Goal: Task Accomplishment & Management: Check status

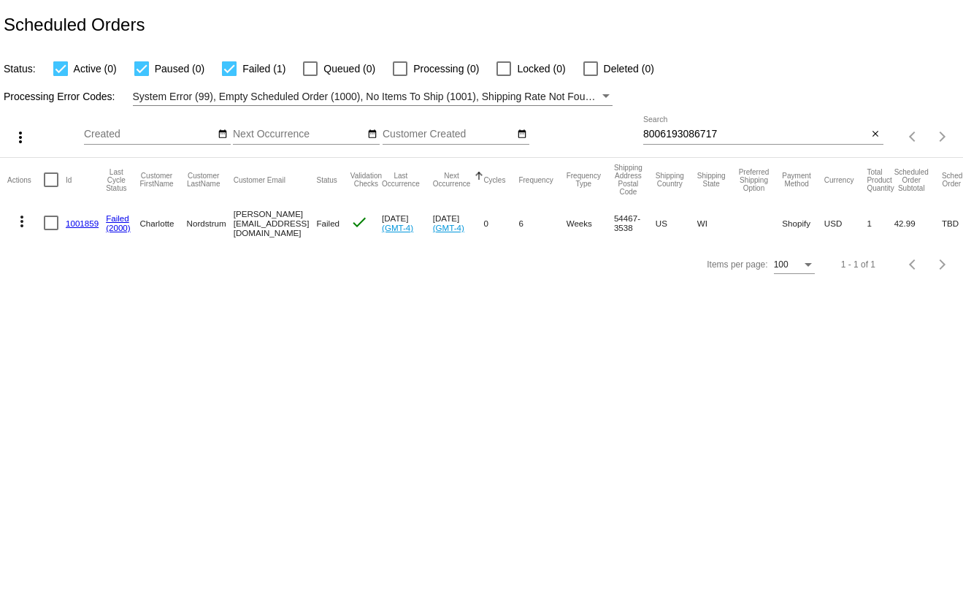
type input "[PERSON_NAME][EMAIL_ADDRESS][DOMAIN_NAME]"
click at [782, 138] on input "8006193086717" at bounding box center [755, 135] width 225 height 12
paste input "ekalmes@mail.bradley.edu"
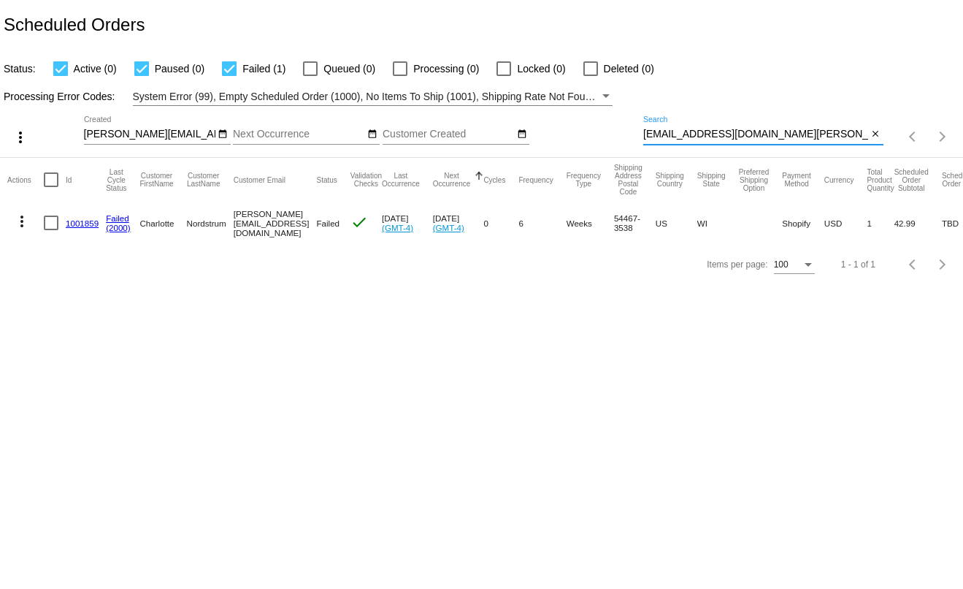
type input "ekalmes@mail.bradley.edu"
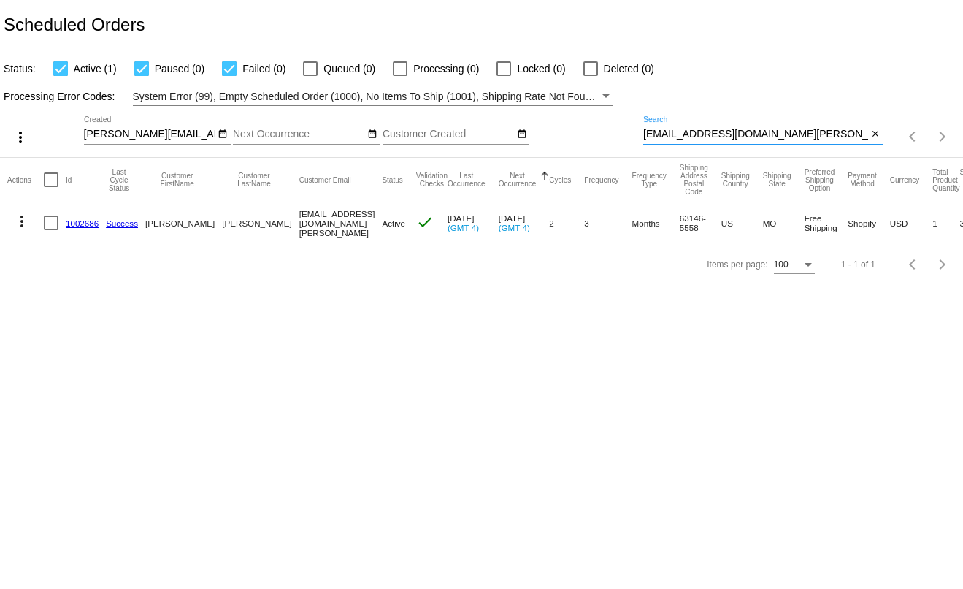
click at [81, 222] on link "1002686" at bounding box center [82, 222] width 33 height 9
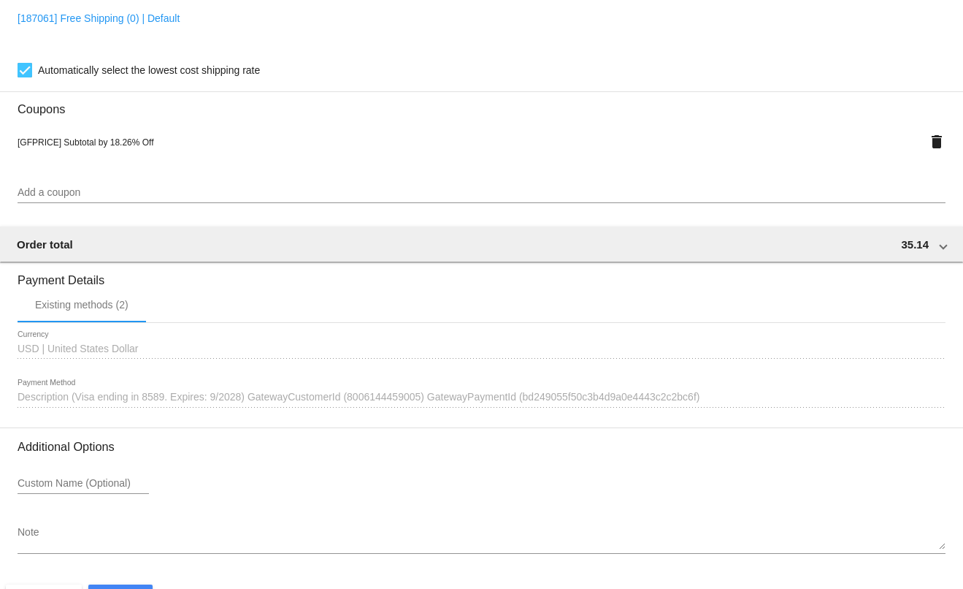
scroll to position [1233, 0]
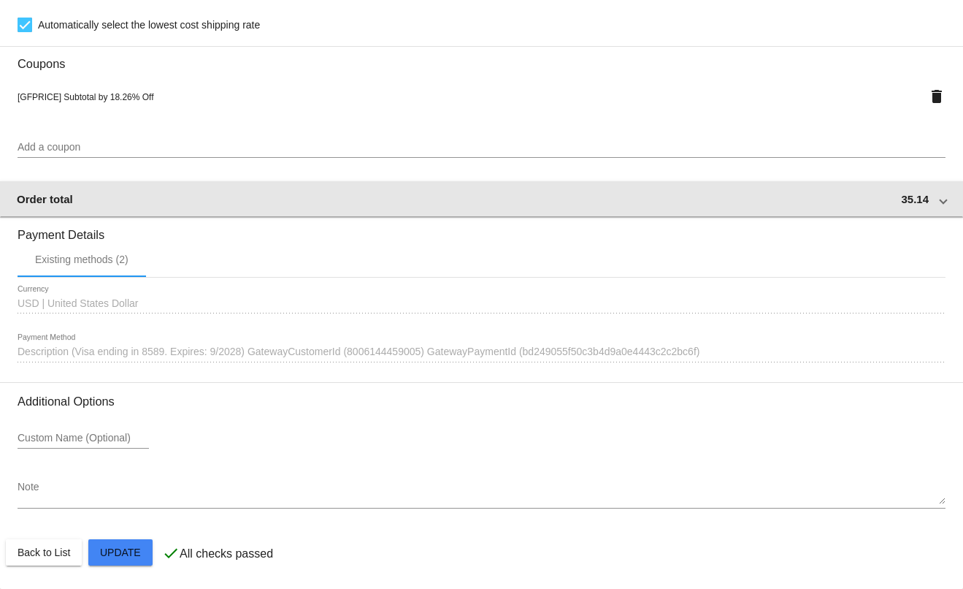
click at [941, 204] on span at bounding box center [944, 199] width 6 height 12
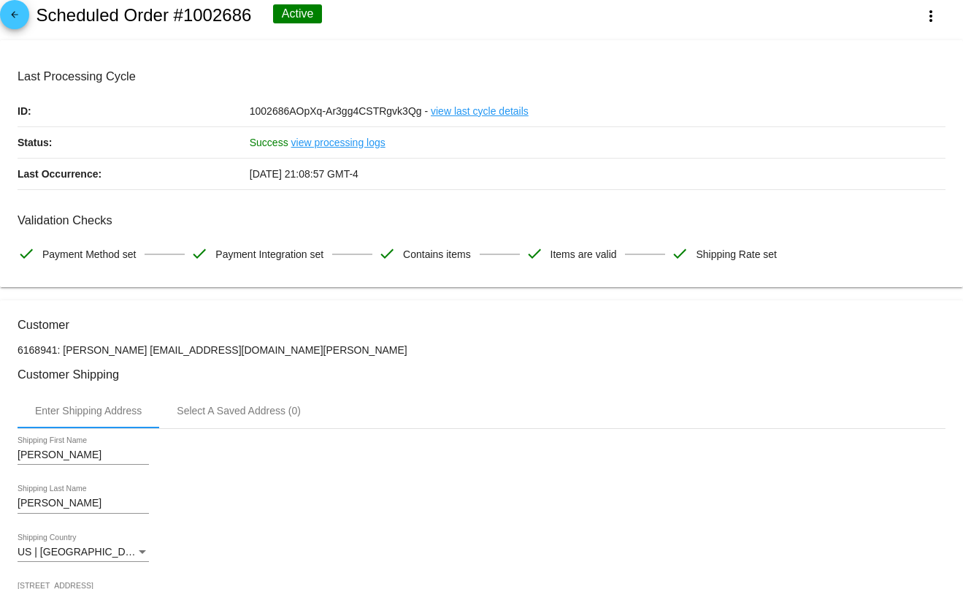
scroll to position [0, 0]
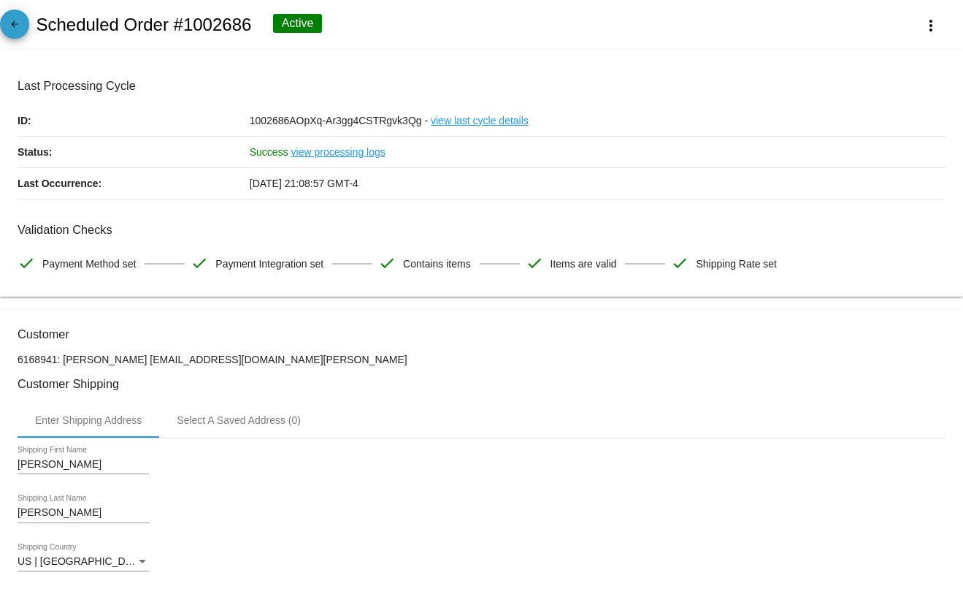
click at [13, 26] on mat-icon "arrow_back" at bounding box center [15, 28] width 18 height 18
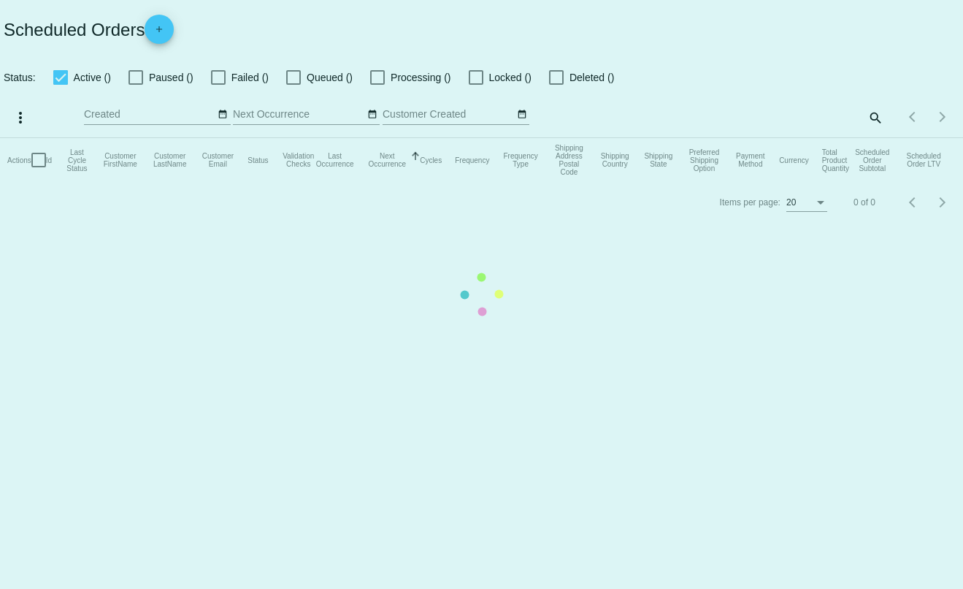
checkbox input "true"
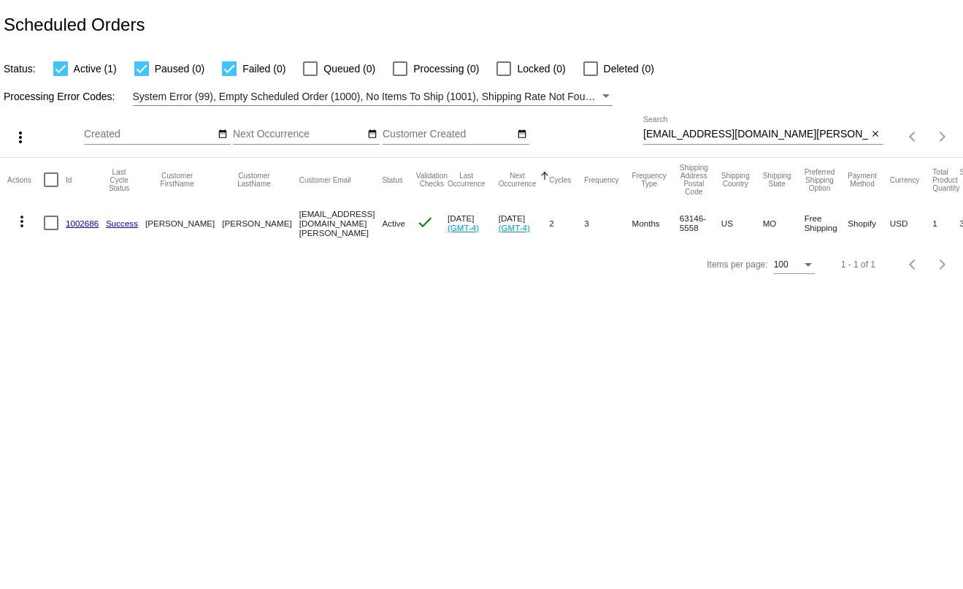
click at [23, 223] on mat-icon "more_vert" at bounding box center [22, 222] width 18 height 18
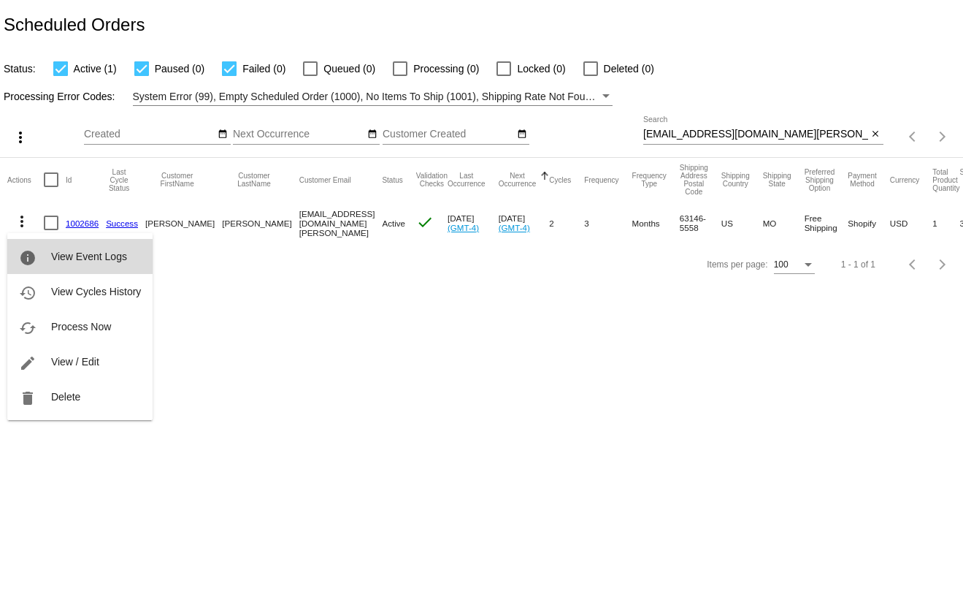
click at [31, 249] on mat-icon "info" at bounding box center [28, 258] width 18 height 18
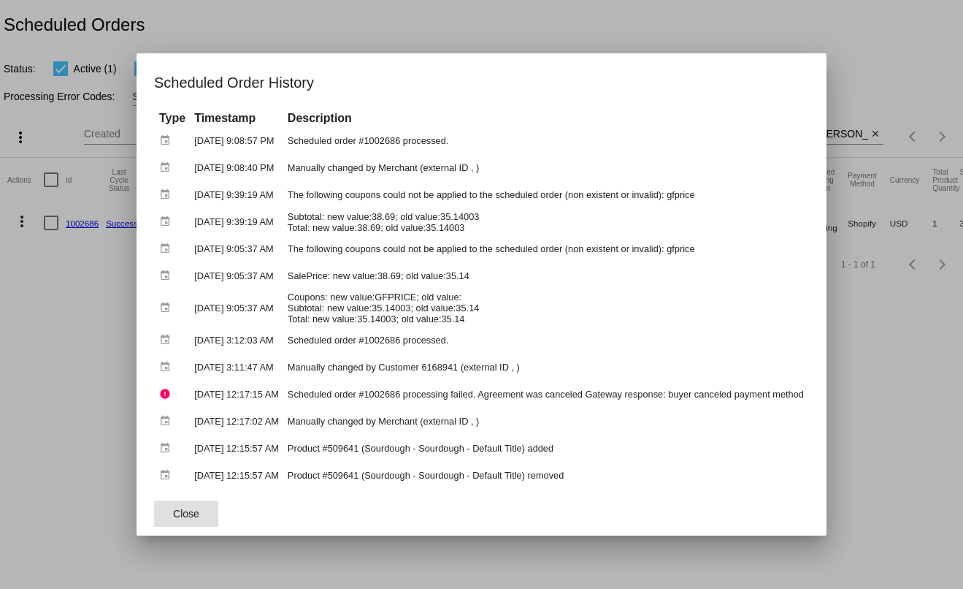
click at [180, 508] on button "Close" at bounding box center [186, 513] width 64 height 26
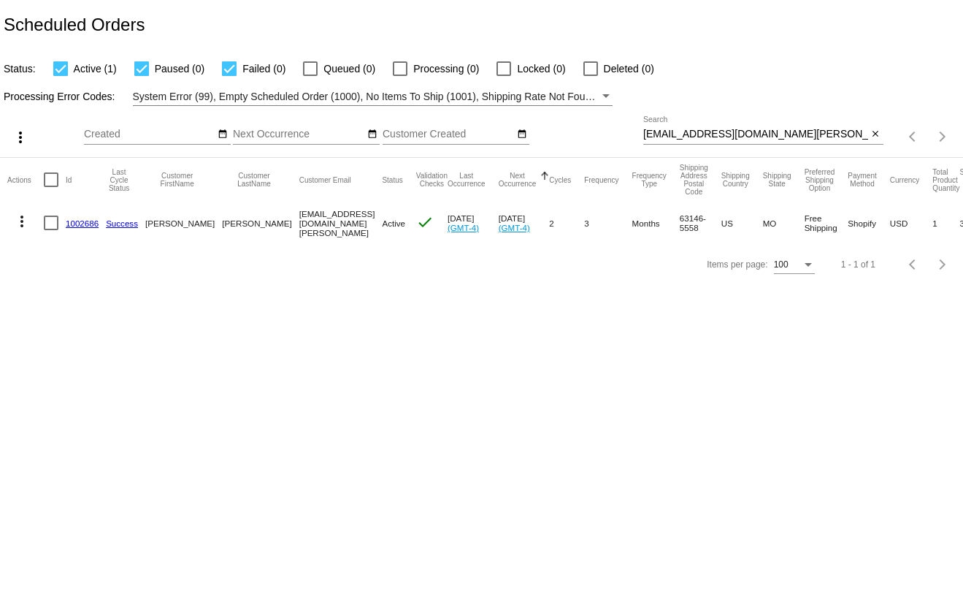
click at [88, 224] on link "1002686" at bounding box center [82, 222] width 33 height 9
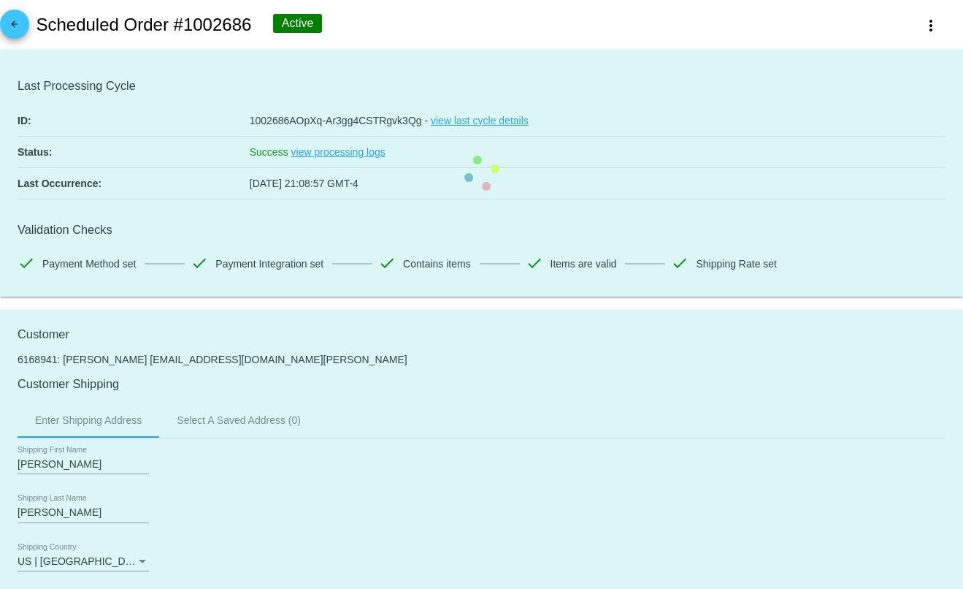
click at [18, 20] on mat-icon "arrow_back" at bounding box center [15, 28] width 18 height 18
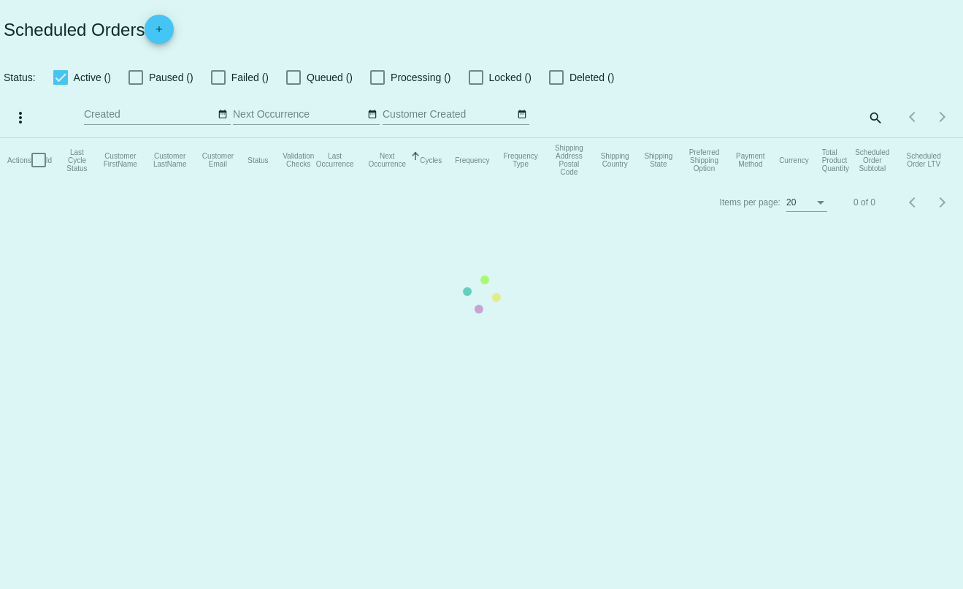
checkbox input "true"
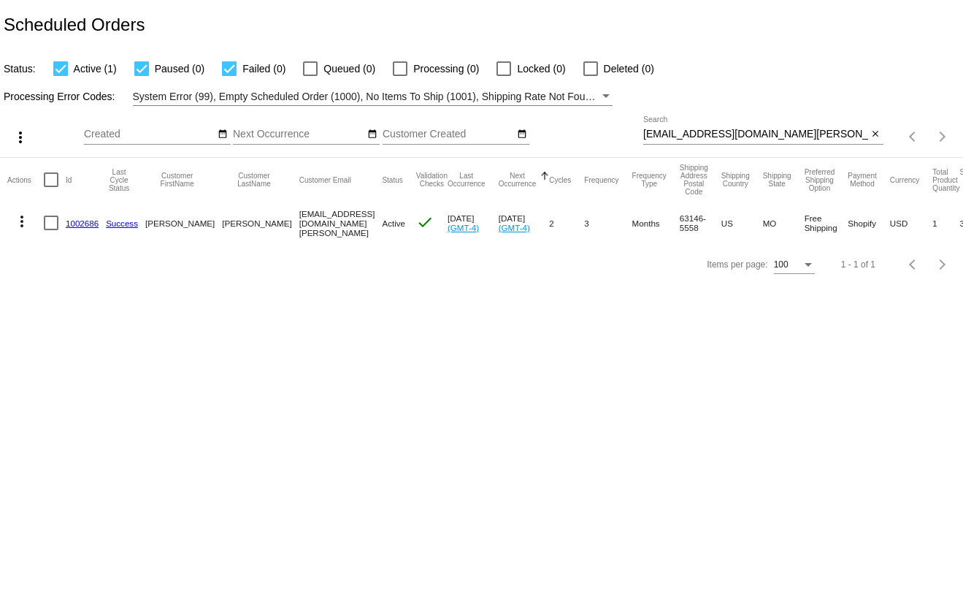
click at [20, 214] on mat-icon "more_vert" at bounding box center [22, 222] width 18 height 18
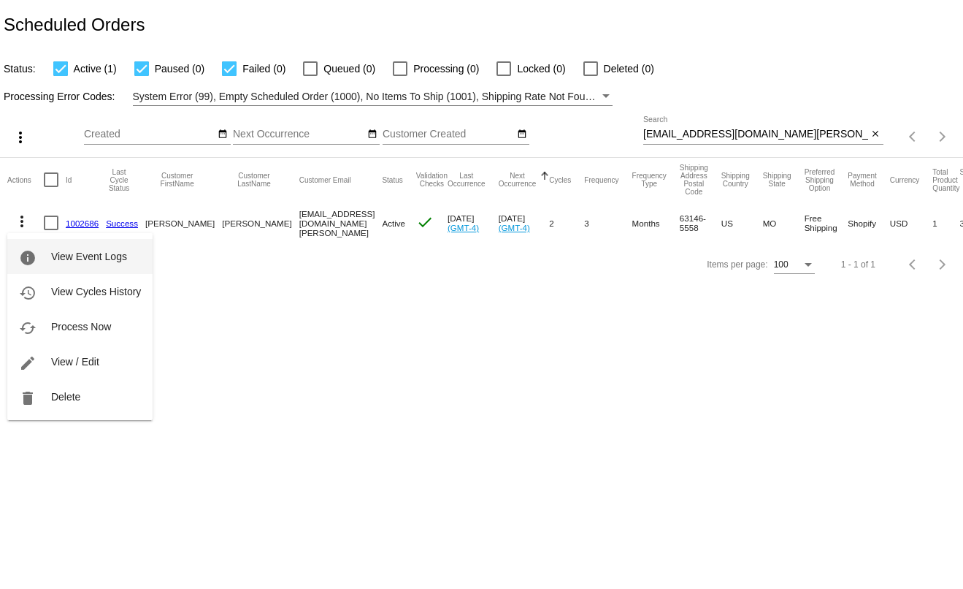
click at [52, 245] on button "info View Event Logs" at bounding box center [79, 256] width 145 height 35
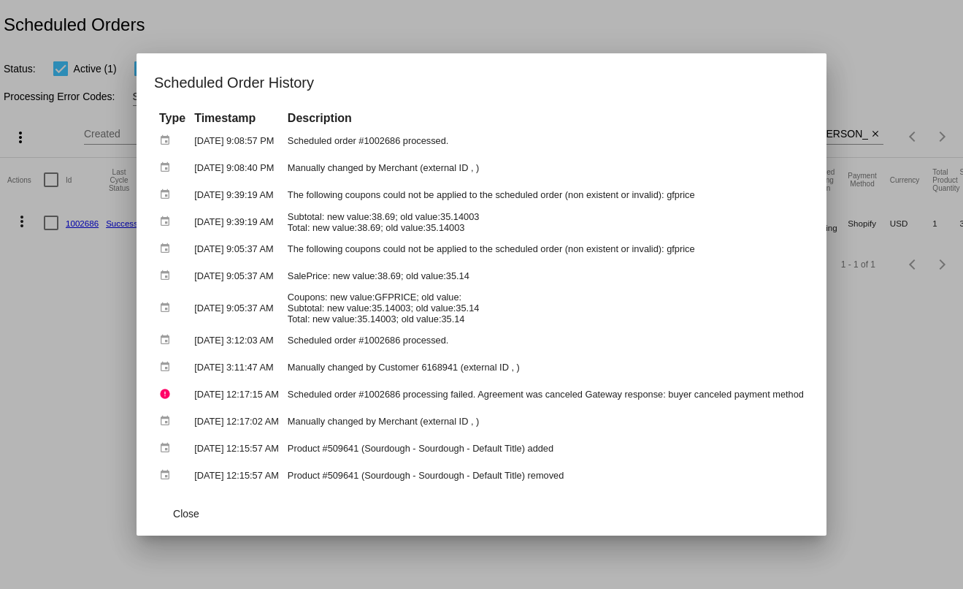
click at [963, 545] on div at bounding box center [481, 294] width 963 height 589
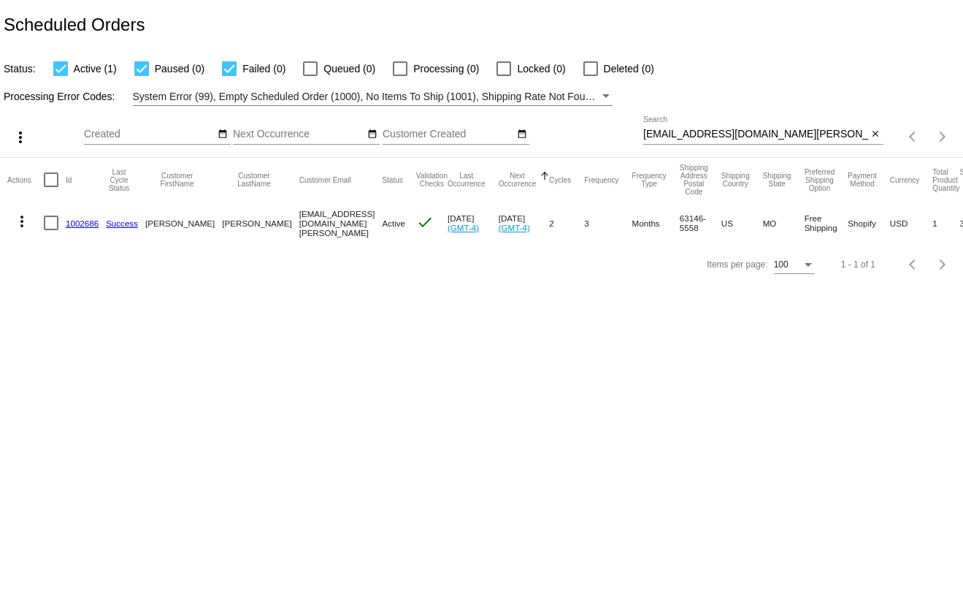
click at [17, 223] on mat-icon "more_vert" at bounding box center [22, 222] width 18 height 18
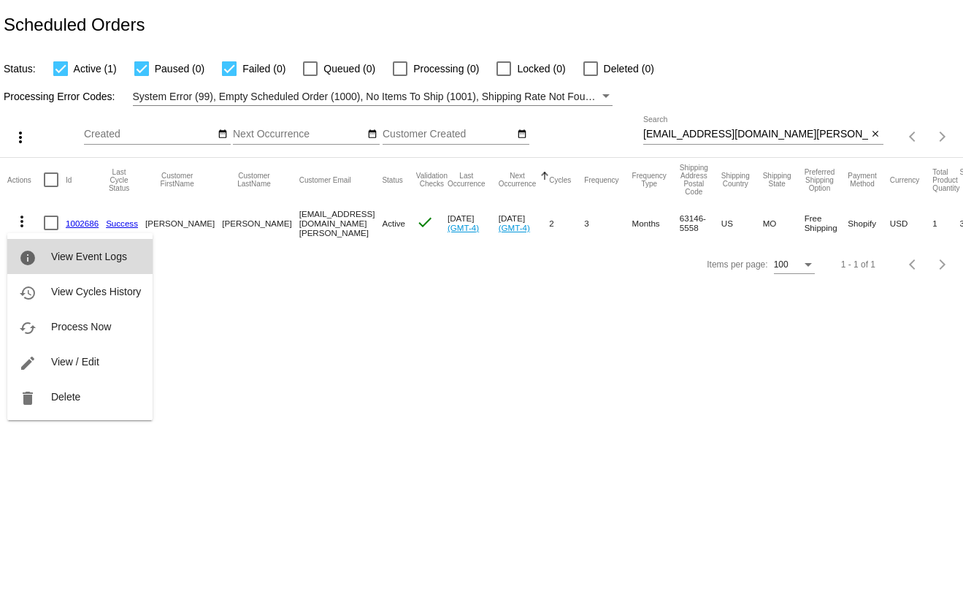
click at [34, 253] on mat-icon "info" at bounding box center [28, 258] width 18 height 18
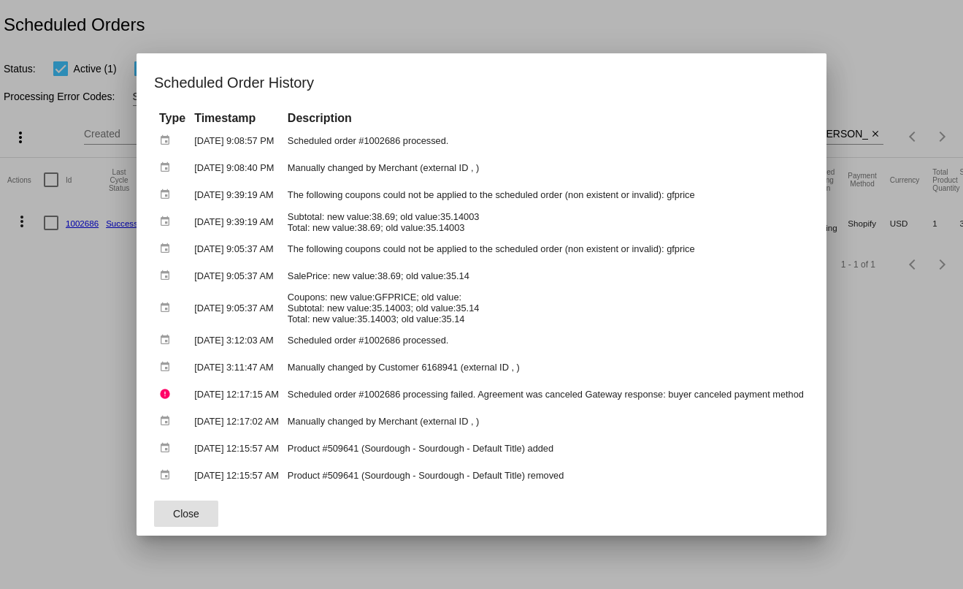
click at [173, 509] on span "Close" at bounding box center [186, 514] width 26 height 12
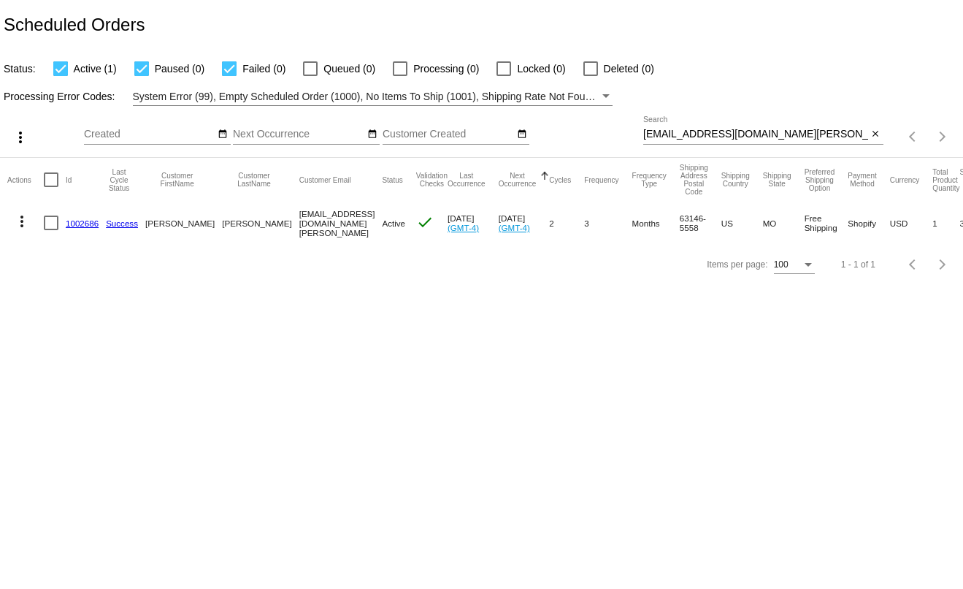
click at [83, 221] on link "1002686" at bounding box center [82, 222] width 33 height 9
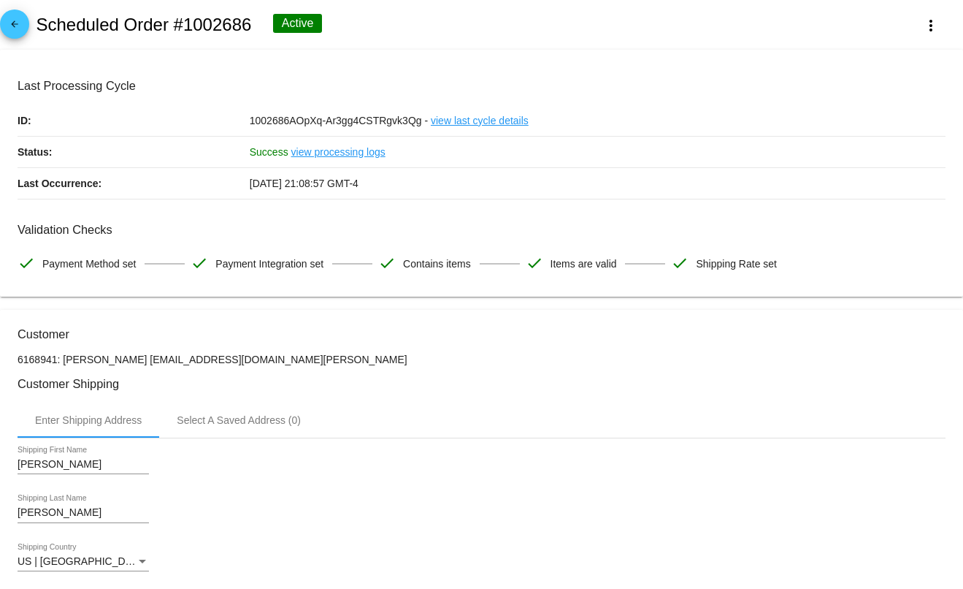
drag, startPoint x: 253, startPoint y: 26, endPoint x: 32, endPoint y: 33, distance: 220.7
click at [32, 33] on div "arrow_back Scheduled Order #1002686 Active more_vert" at bounding box center [481, 25] width 963 height 50
copy h2 "Scheduled Order #1002686"
click at [10, 24] on mat-icon "arrow_back" at bounding box center [15, 28] width 18 height 18
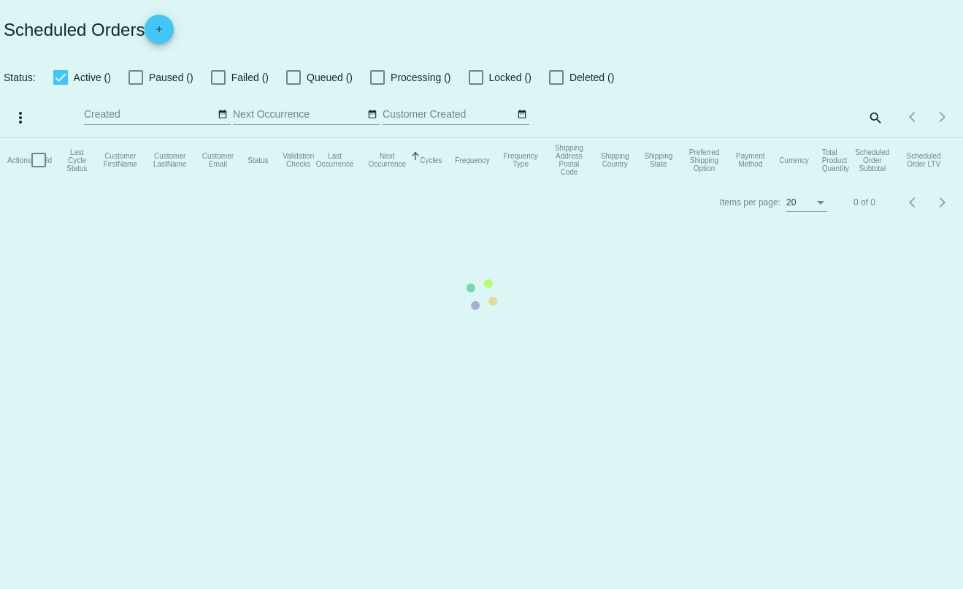
checkbox input "true"
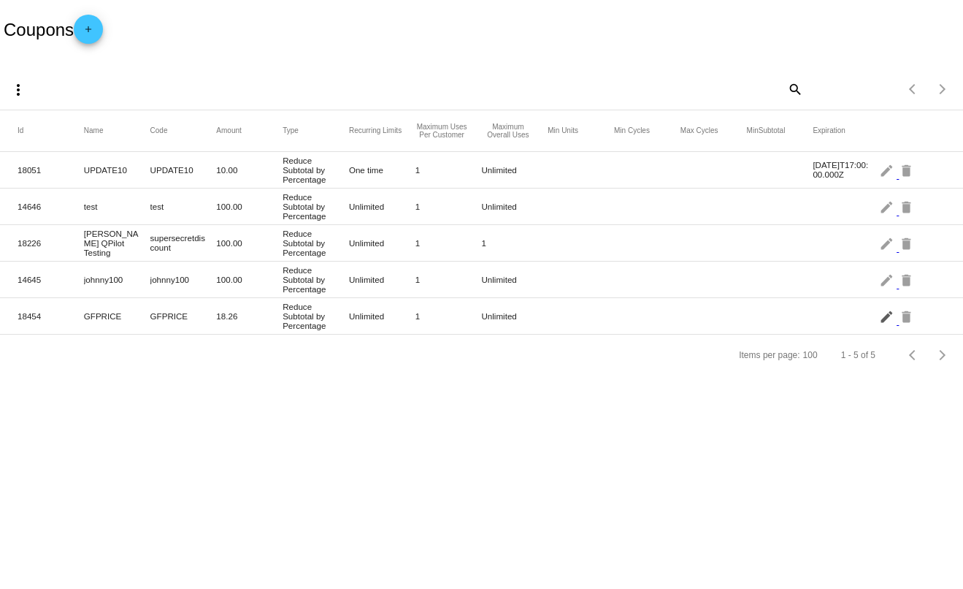
click at [887, 318] on mat-icon "edit" at bounding box center [888, 316] width 18 height 23
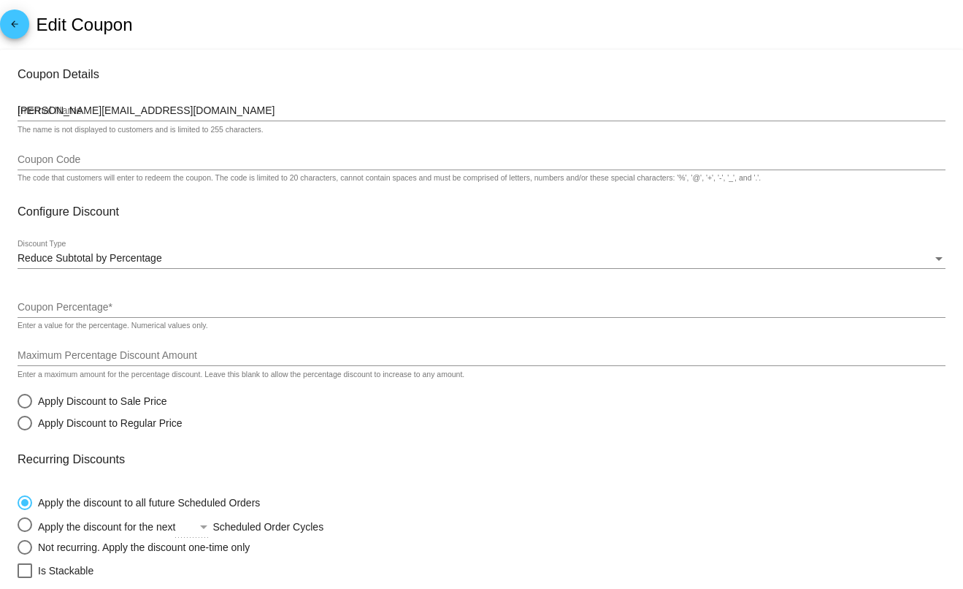
type input "GFPRICE"
type input "18.26"
radio input "true"
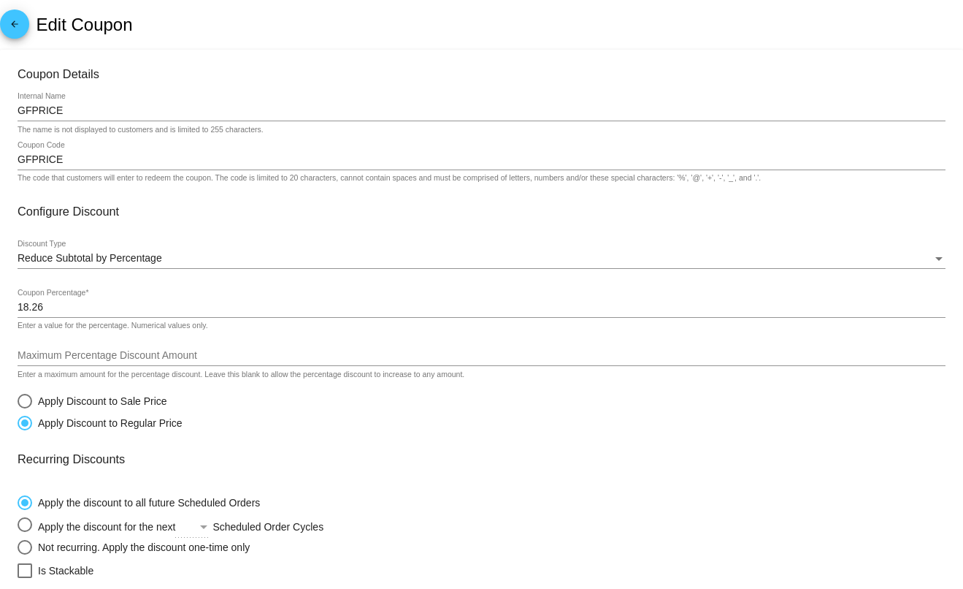
click at [21, 23] on mat-icon "arrow_back" at bounding box center [15, 28] width 18 height 18
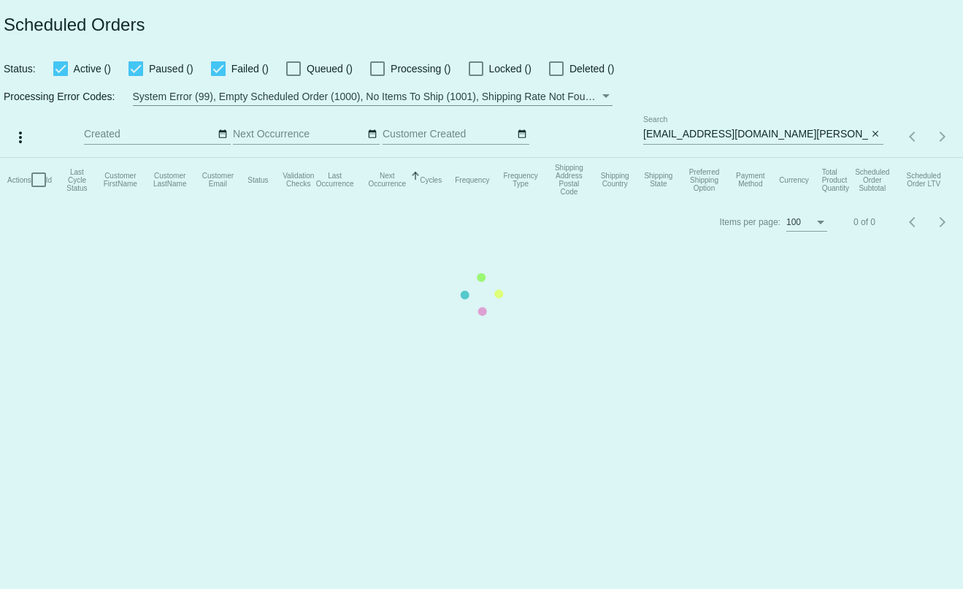
type input "[PERSON_NAME][EMAIL_ADDRESS][DOMAIN_NAME]"
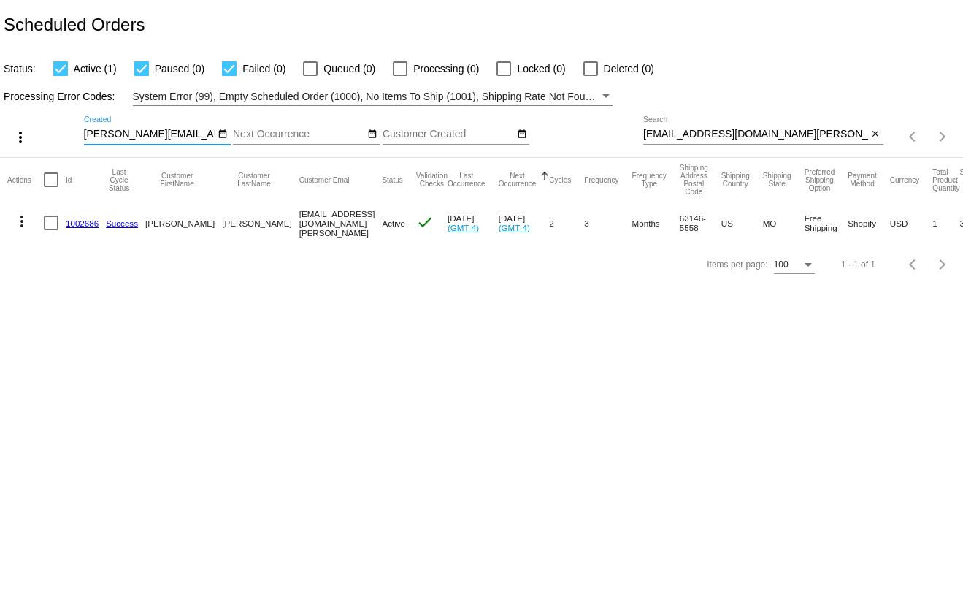
click at [81, 226] on link "1002686" at bounding box center [82, 222] width 33 height 9
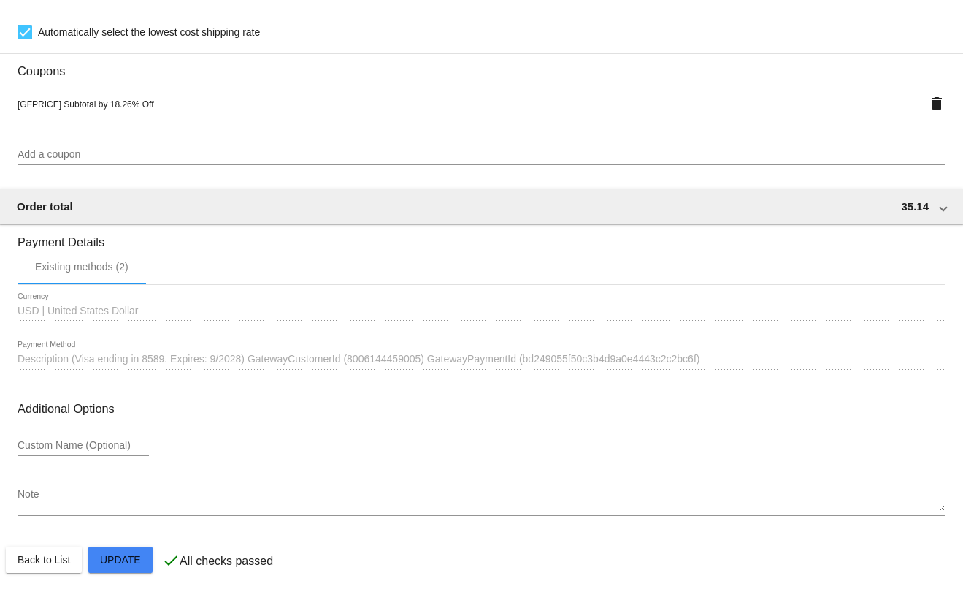
scroll to position [1233, 0]
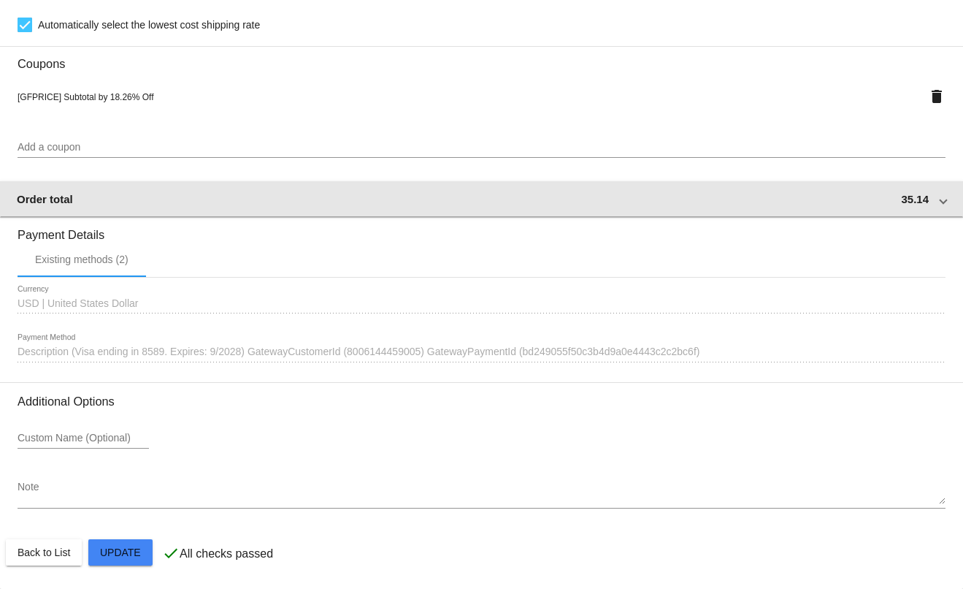
click at [941, 197] on mat-expansion-panel-header "Order total 35.14" at bounding box center [481, 198] width 965 height 35
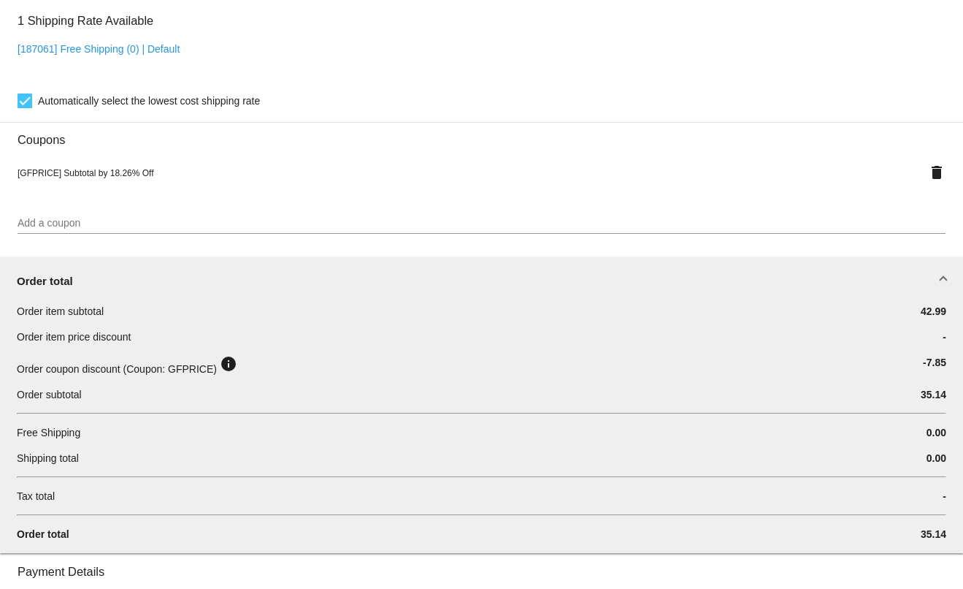
scroll to position [1242, 0]
